Goal: Task Accomplishment & Management: Manage account settings

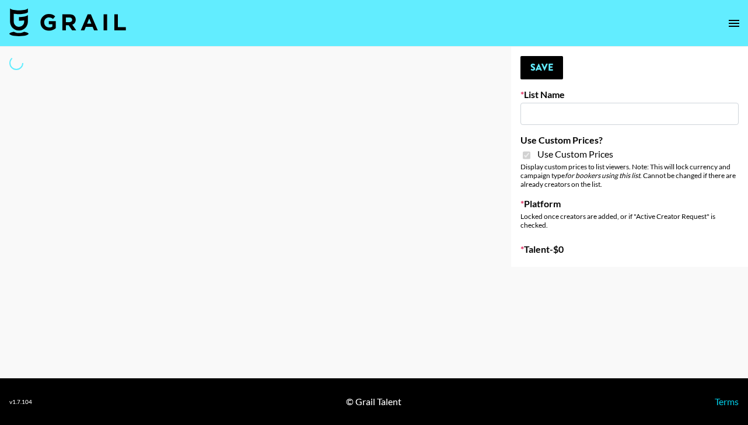
type input "Poizon IG ([DATE])"
checkbox input "true"
select select "Brand"
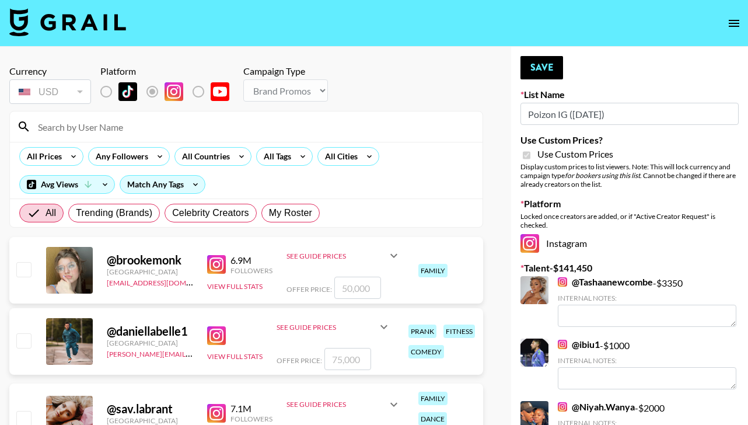
click at [287, 212] on span "My Roster" at bounding box center [290, 213] width 43 height 14
click at [269, 213] on input "My Roster" at bounding box center [269, 213] width 0 height 0
radio input "true"
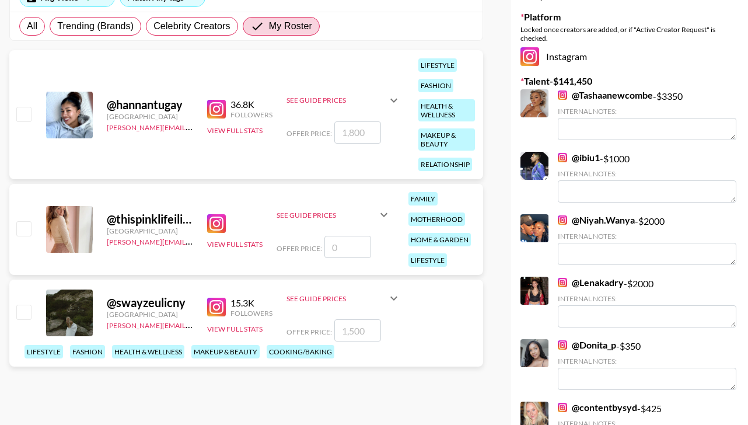
scroll to position [179, 0]
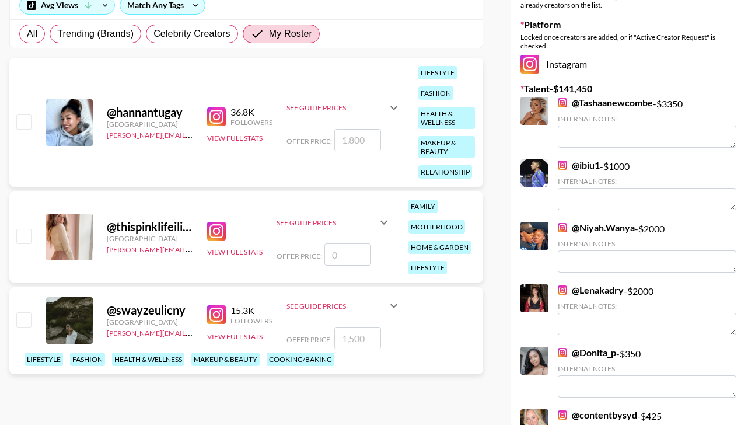
click at [372, 135] on input "number" at bounding box center [357, 140] width 47 height 22
checkbox input "true"
type input "1200"
click at [370, 343] on input "number" at bounding box center [357, 338] width 47 height 22
type input "1"
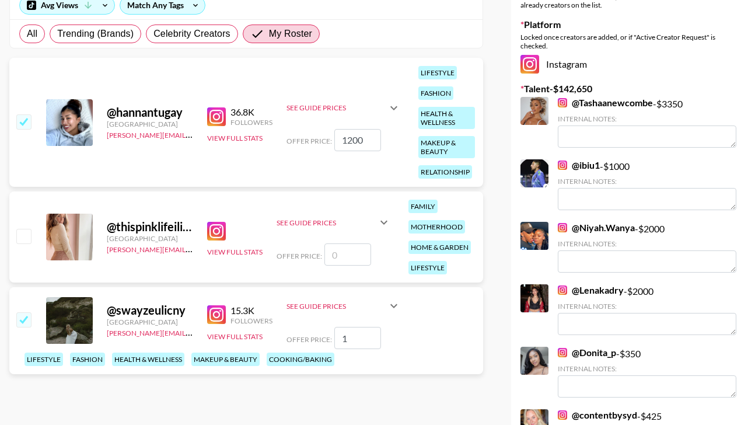
checkbox input "true"
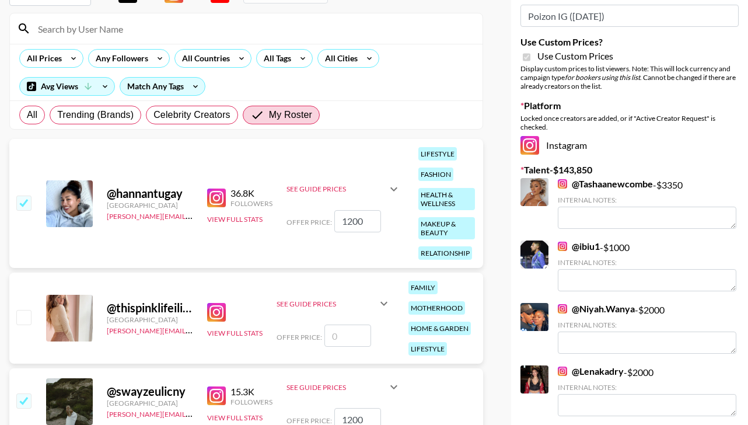
scroll to position [0, 0]
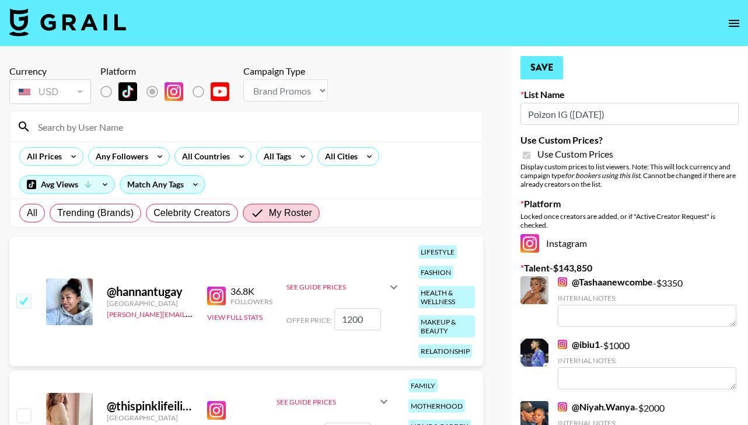
type input "1200"
click at [535, 71] on button "Save" at bounding box center [542, 67] width 43 height 23
